Goal: Transaction & Acquisition: Purchase product/service

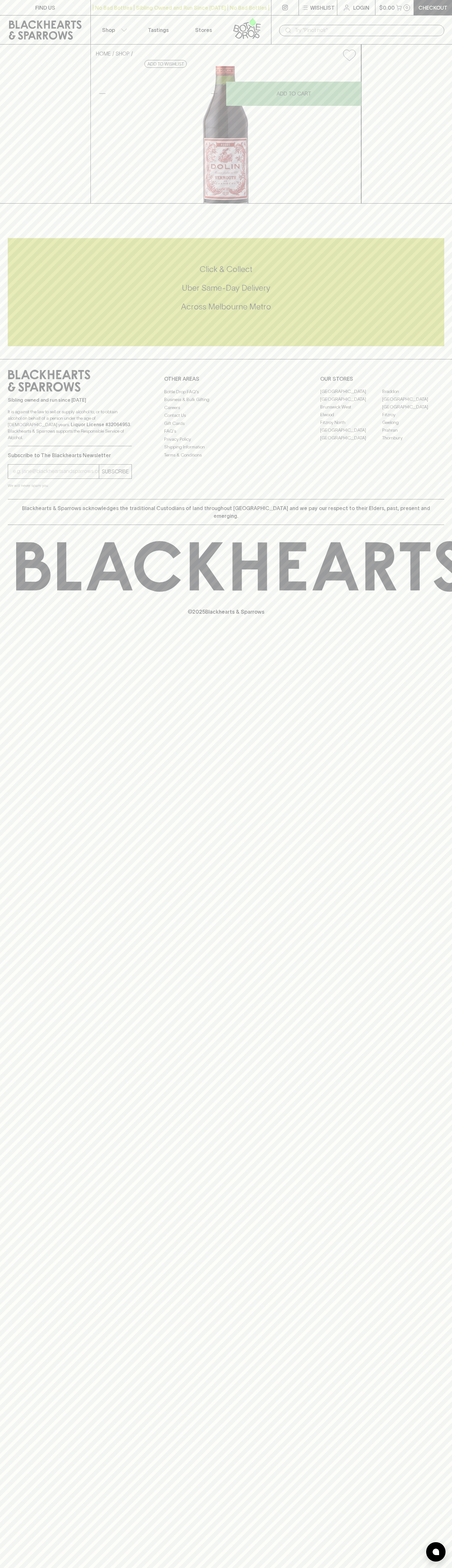
click at [21, 23] on icon at bounding box center [45, 30] width 81 height 19
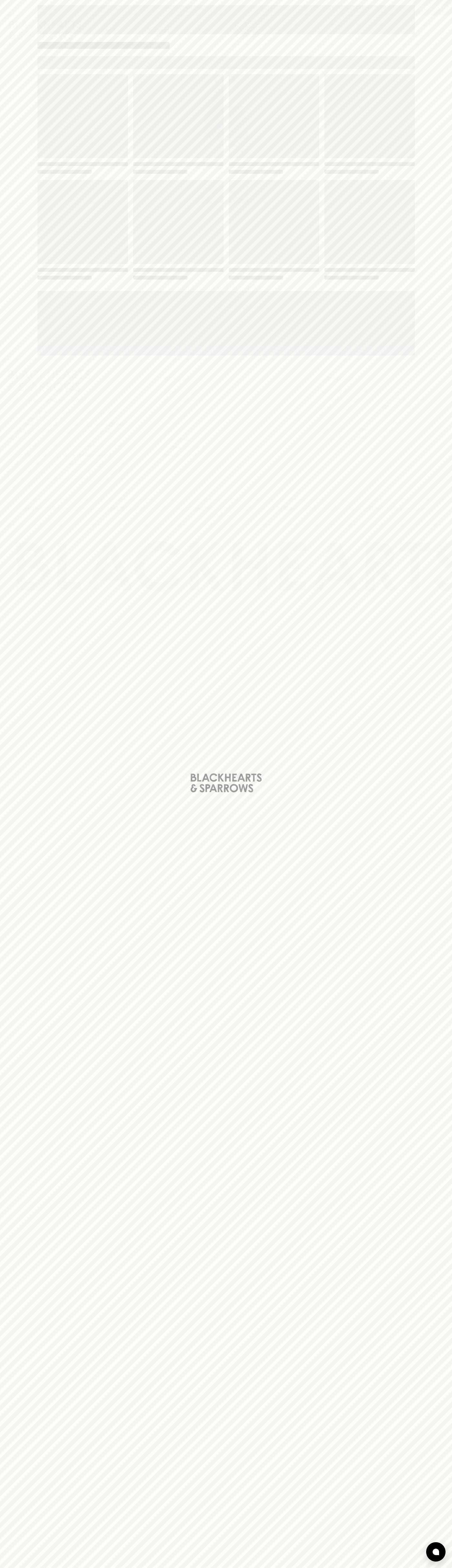
click at [365, 1567] on html "FIND US | No Bad Bottles | Sibling Owned and Run Since 2006 | No Bad Bottles | …" at bounding box center [226, 784] width 452 height 1568
click at [12, 974] on div "Loading" at bounding box center [226, 784] width 452 height 1568
